Goal: Information Seeking & Learning: Learn about a topic

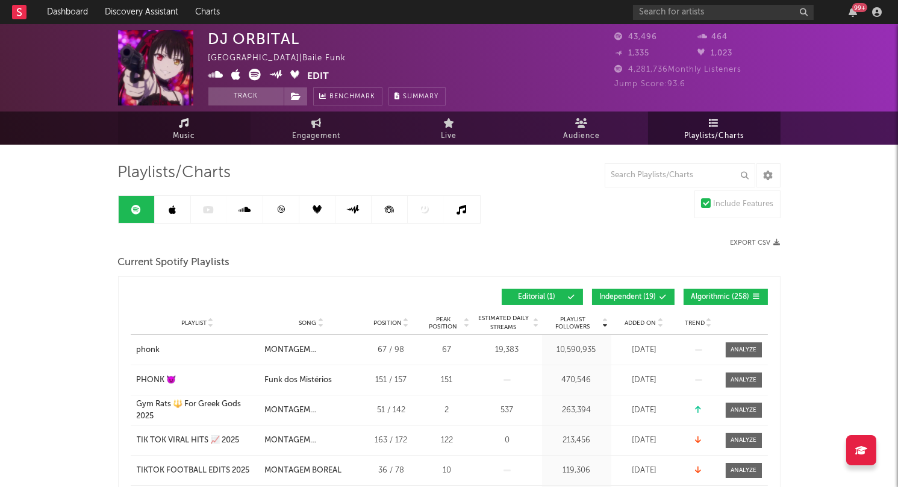
click at [187, 133] on span "Music" at bounding box center [184, 136] width 22 height 14
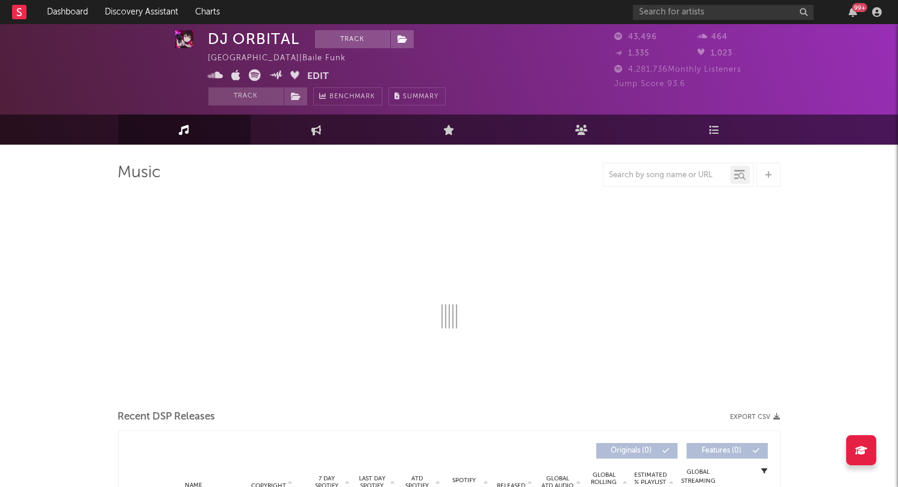
scroll to position [25, 0]
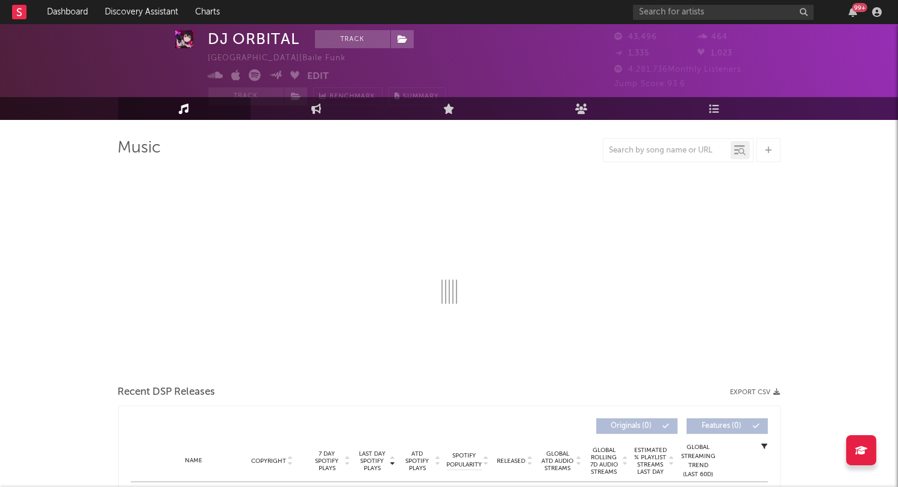
select select "6m"
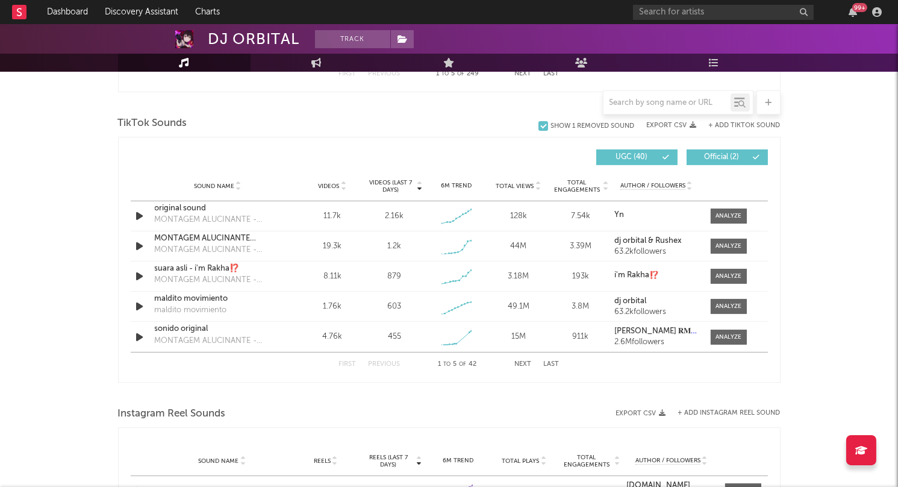
scroll to position [819, 0]
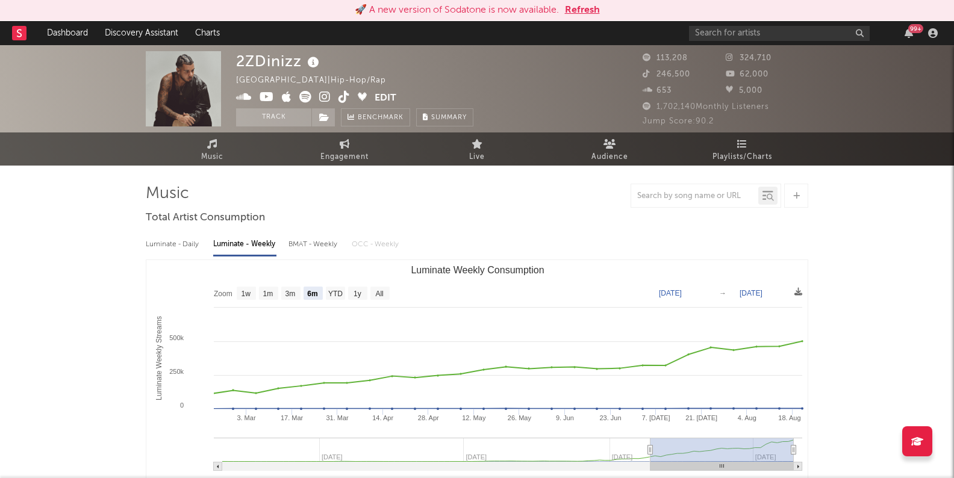
select select "6m"
